Goal: Information Seeking & Learning: Learn about a topic

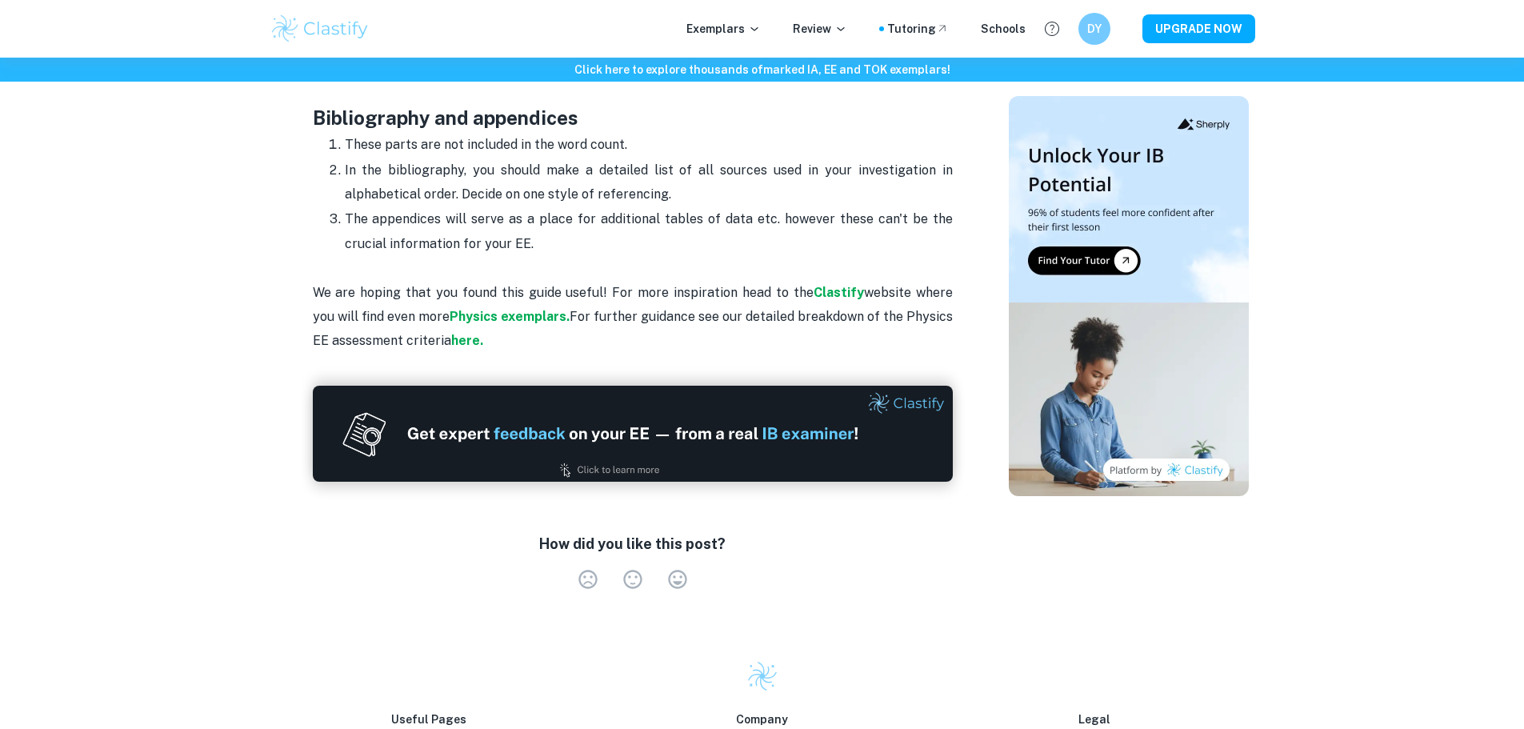
scroll to position [4637, 0]
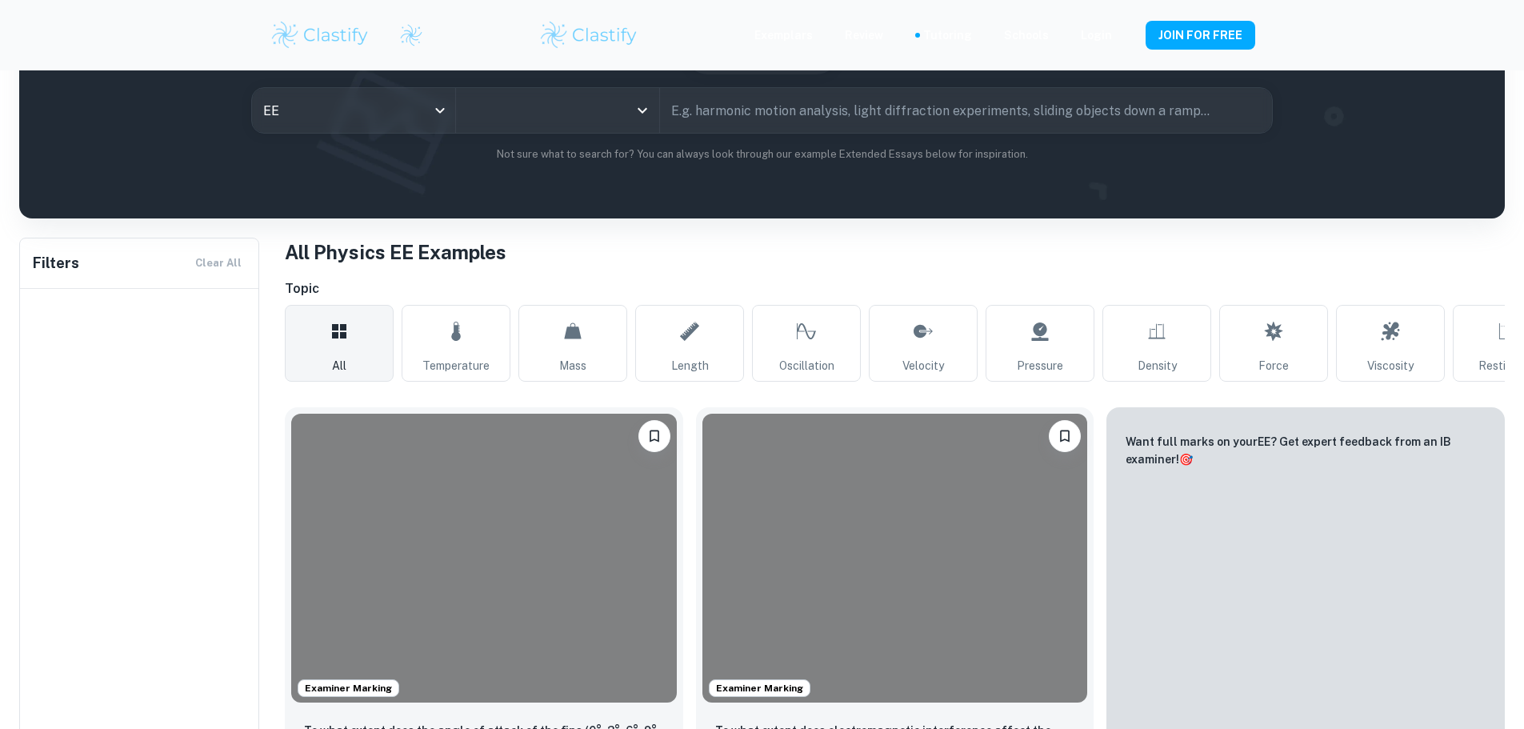
scroll to position [240, 0]
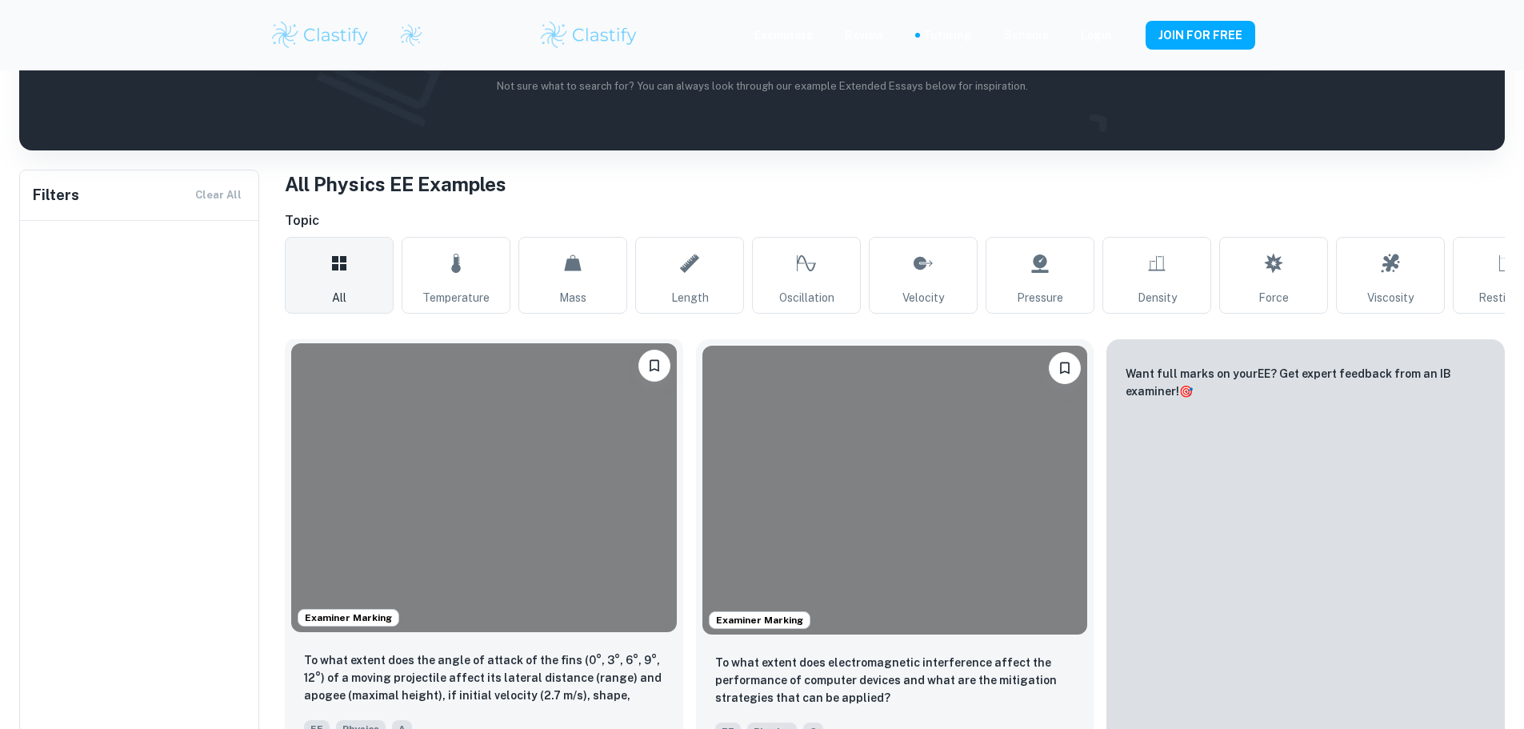
type input "Physics"
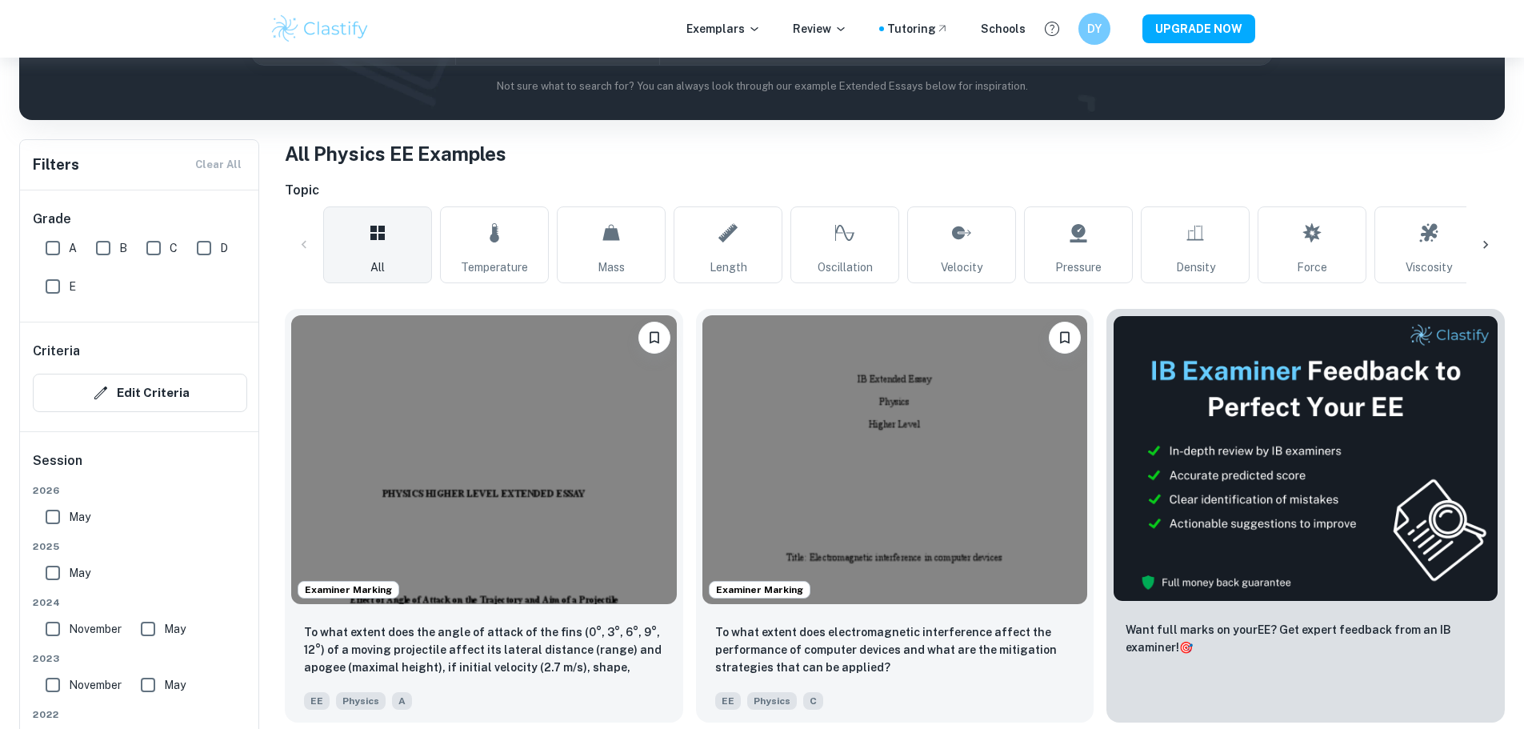
click at [60, 259] on input "A" at bounding box center [53, 248] width 32 height 32
checkbox input "true"
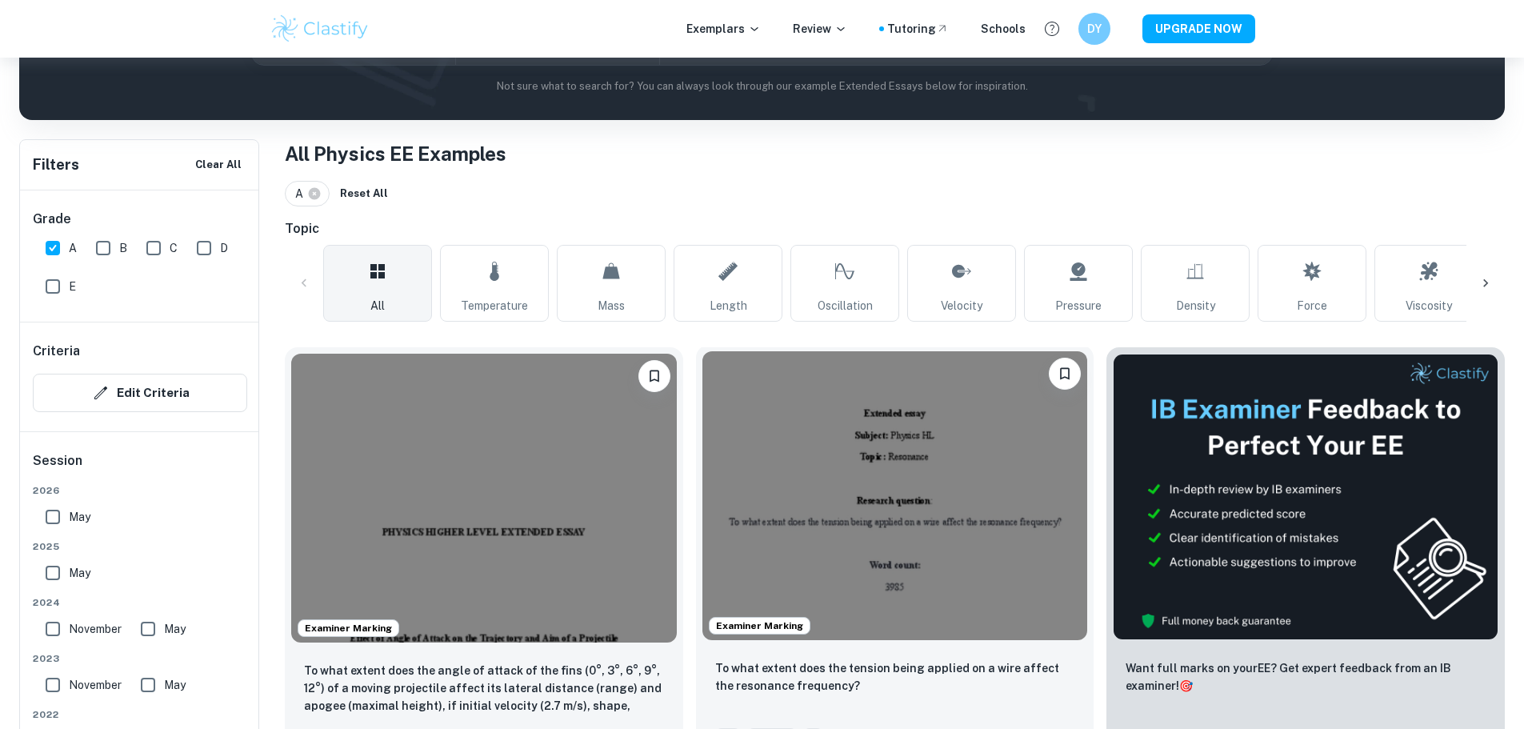
click at [717, 480] on img at bounding box center [896, 495] width 386 height 289
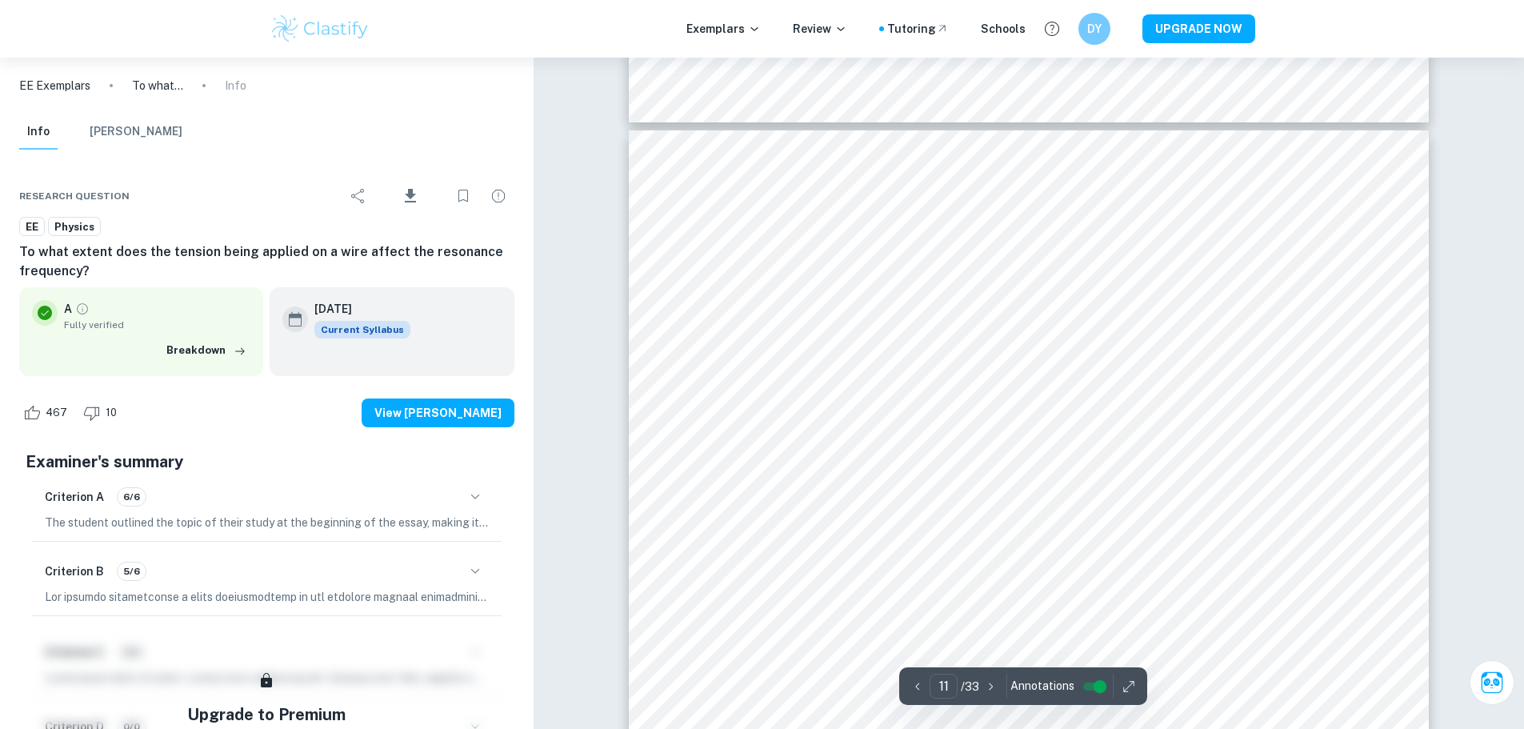
scroll to position [10803, 0]
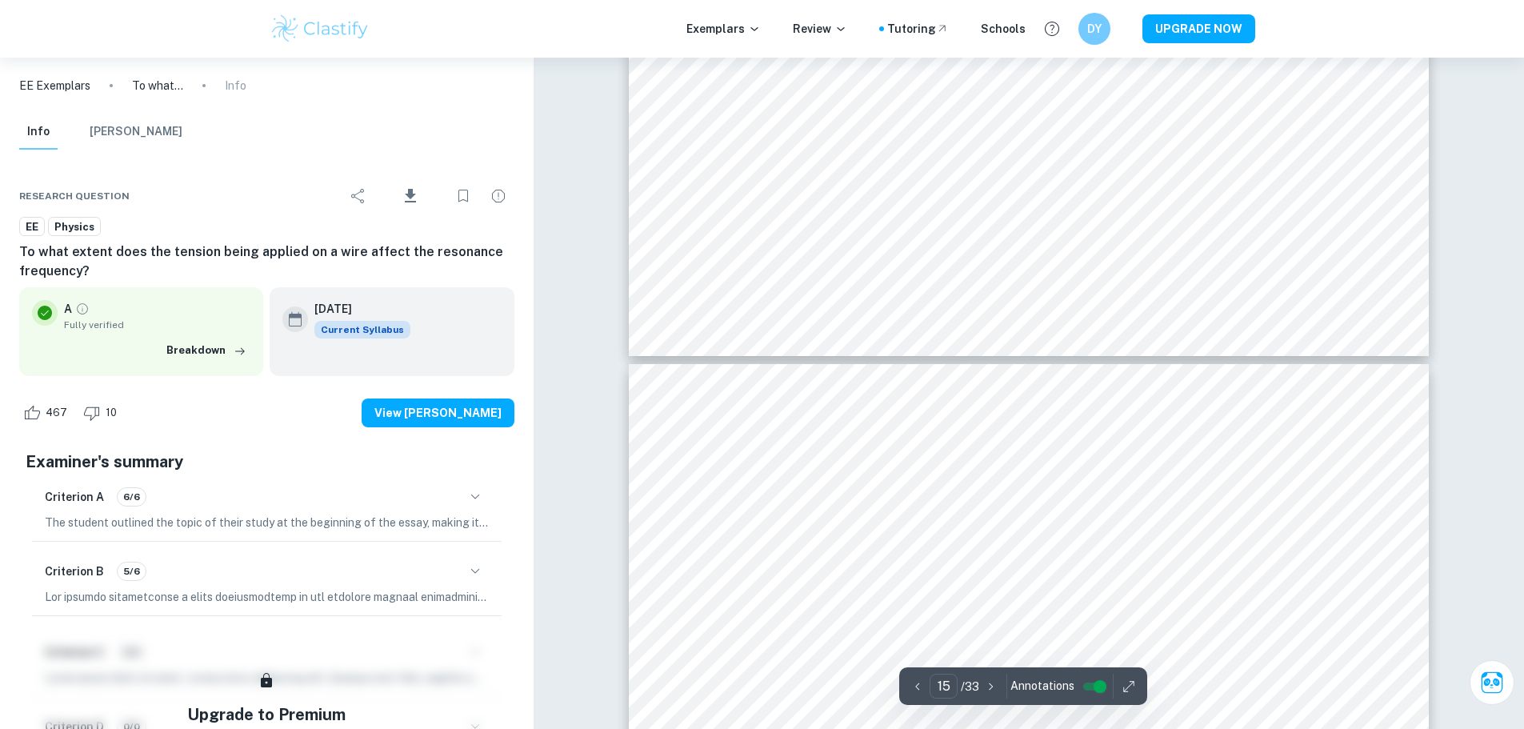
type input "16"
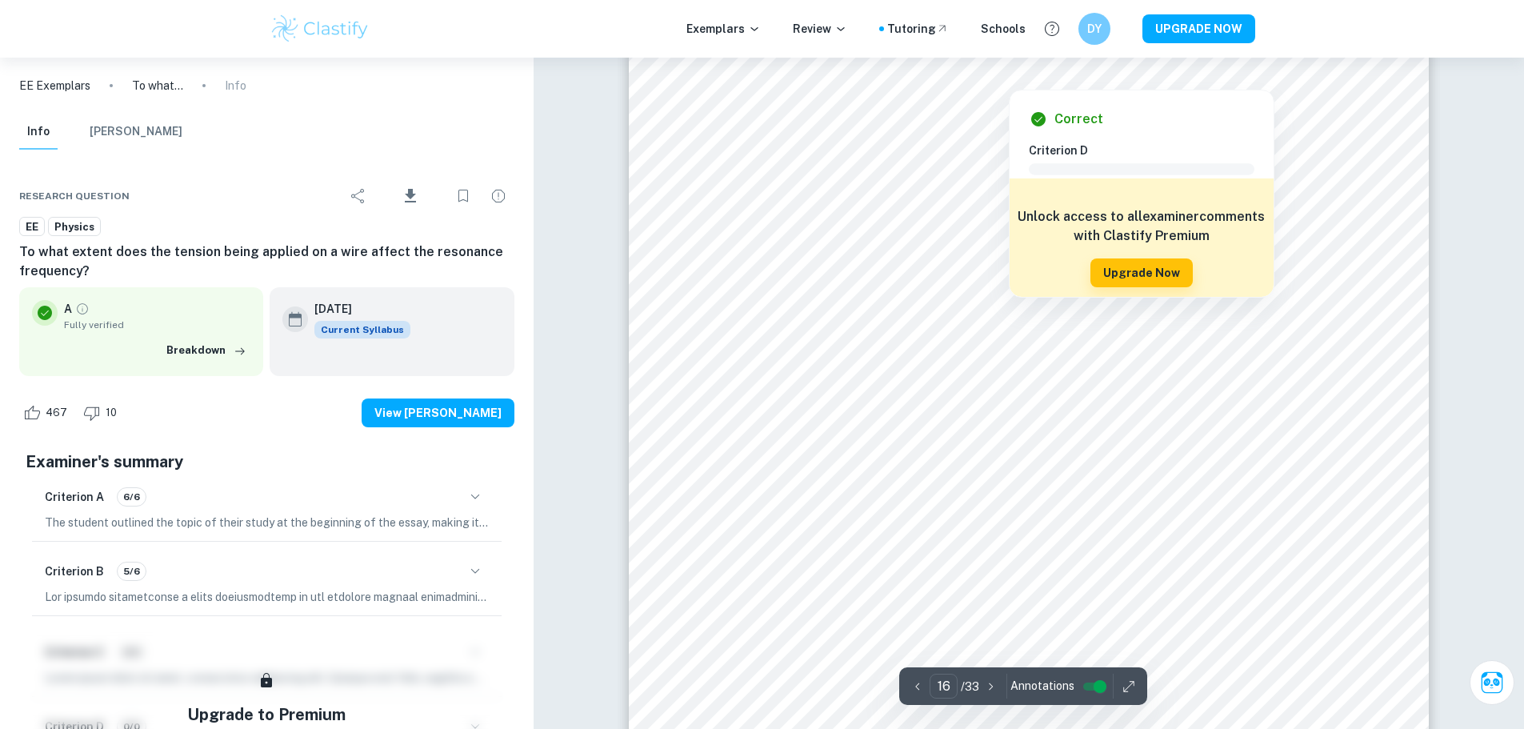
scroll to position [16405, 0]
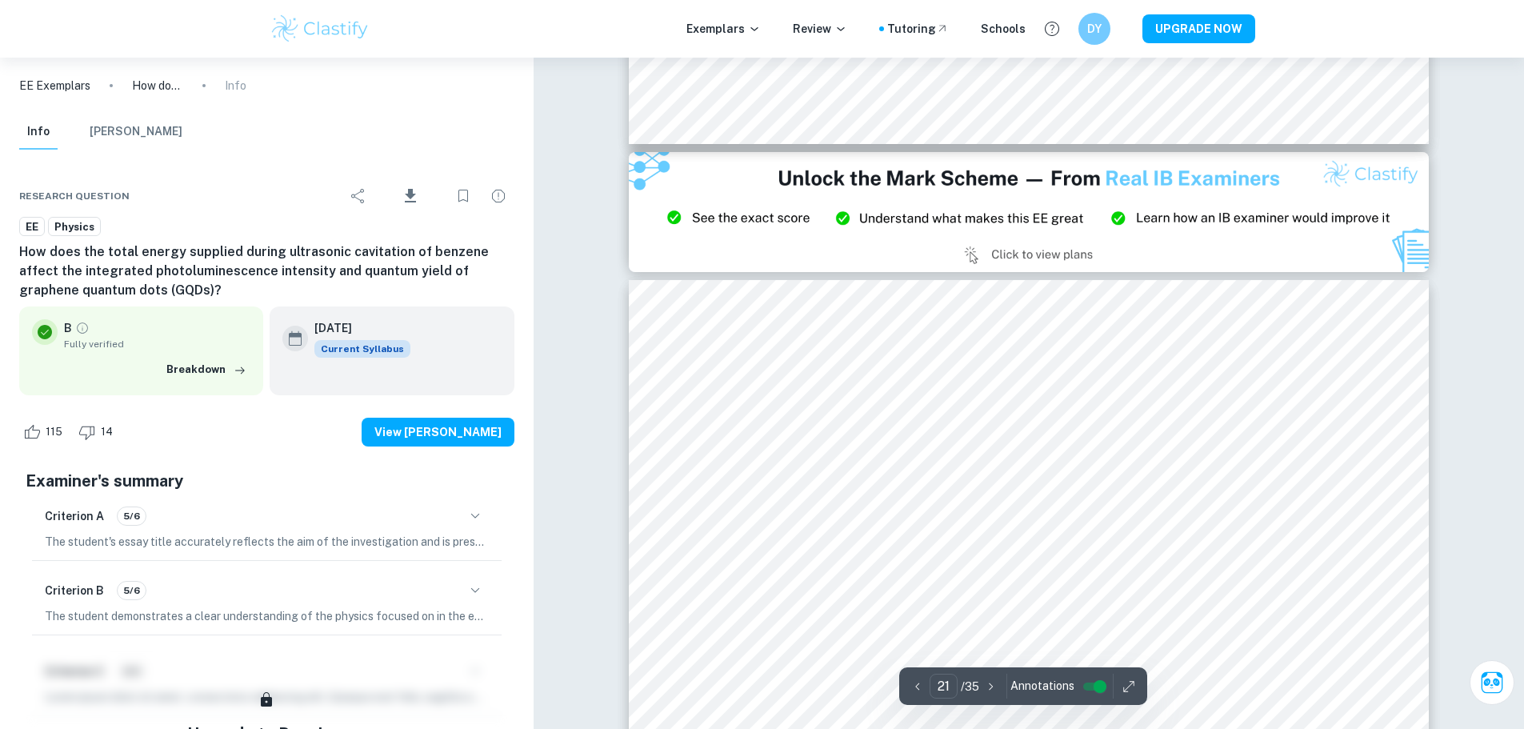
scroll to position [22167, 0]
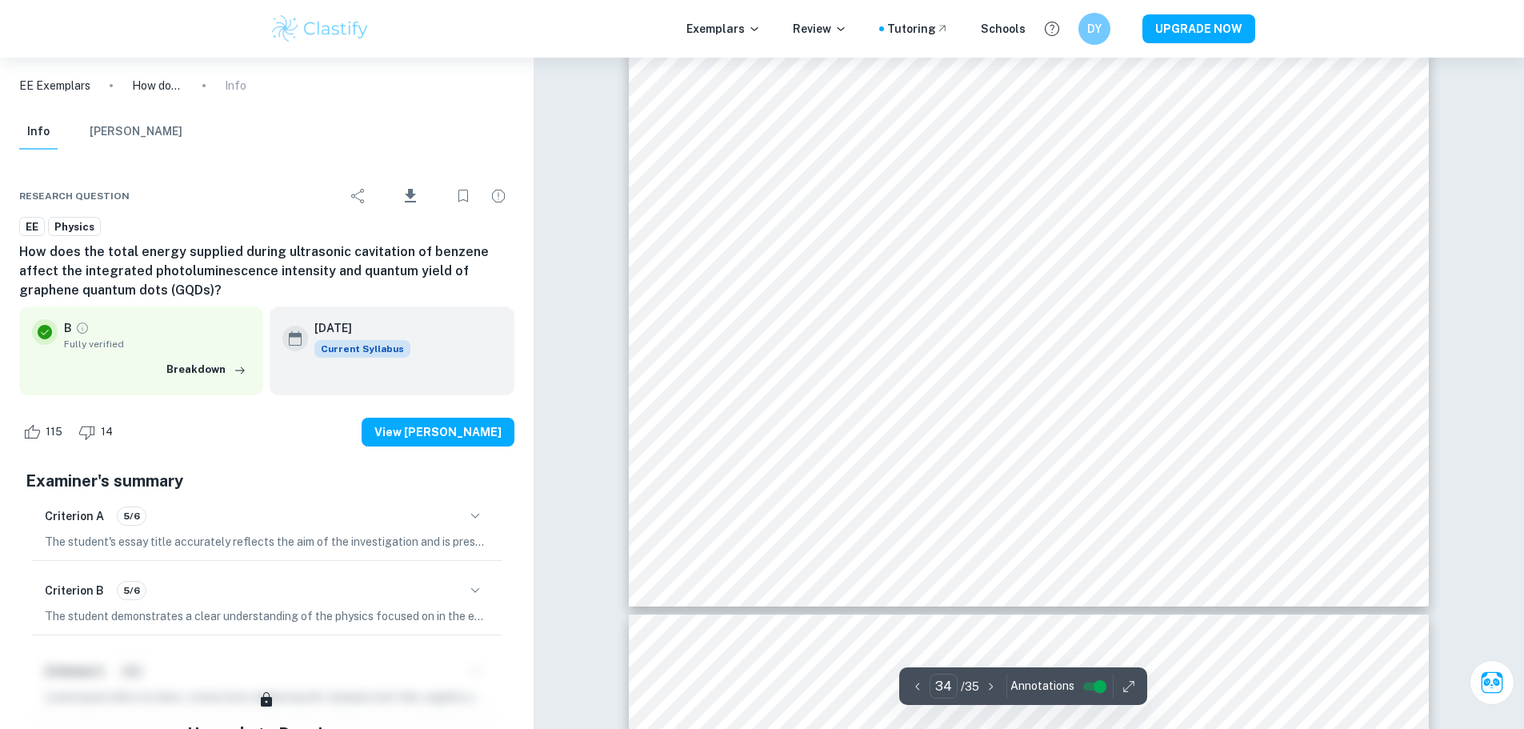
type input "35"
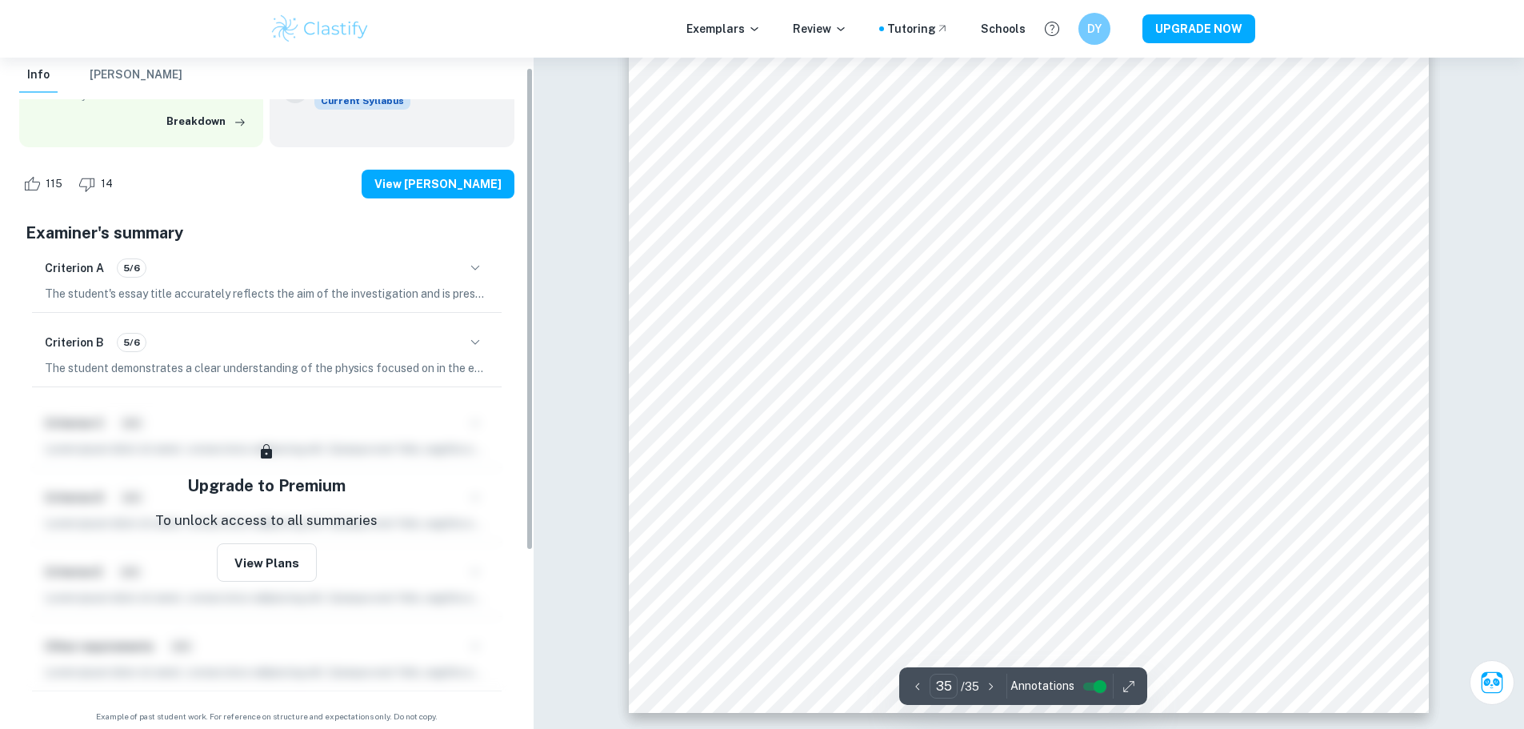
scroll to position [262, 0]
